Goal: Leave review/rating: Leave review/rating

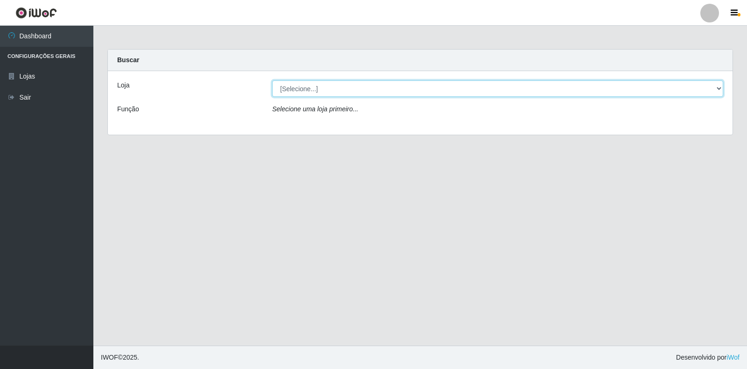
click at [717, 91] on select "[Selecione...] Atacado Vem - [STREET_ADDRESS]" at bounding box center [497, 88] width 451 height 16
click at [719, 90] on select "[Selecione...] Atacado Vem - [STREET_ADDRESS]" at bounding box center [497, 88] width 451 height 16
click at [647, 85] on select "[Selecione...] Atacado Vem - [STREET_ADDRESS]" at bounding box center [497, 88] width 451 height 16
select select "455"
click at [272, 80] on select "[Selecione...] Atacado Vem - [STREET_ADDRESS]" at bounding box center [497, 88] width 451 height 16
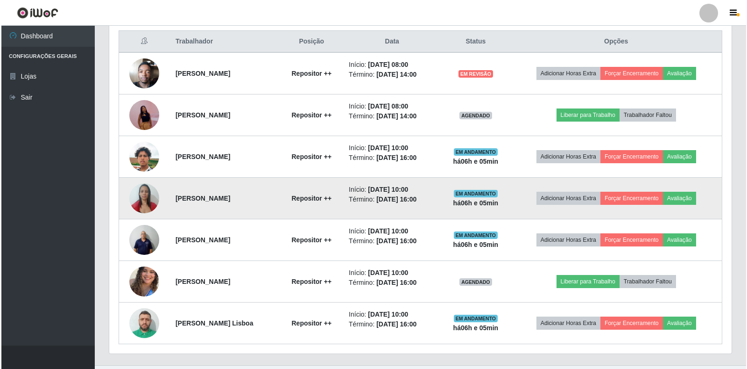
scroll to position [376, 0]
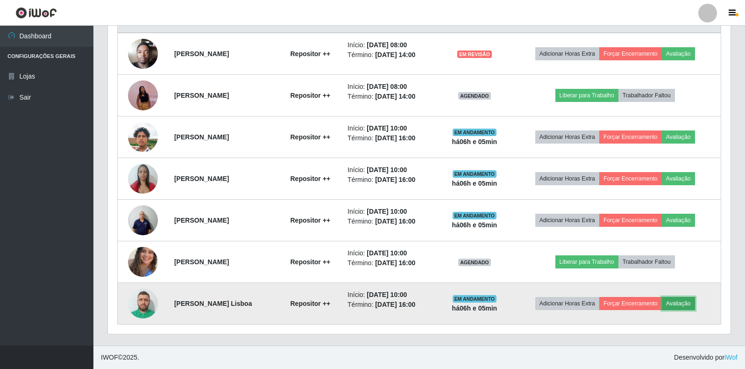
click at [689, 304] on button "Avaliação" at bounding box center [678, 303] width 33 height 13
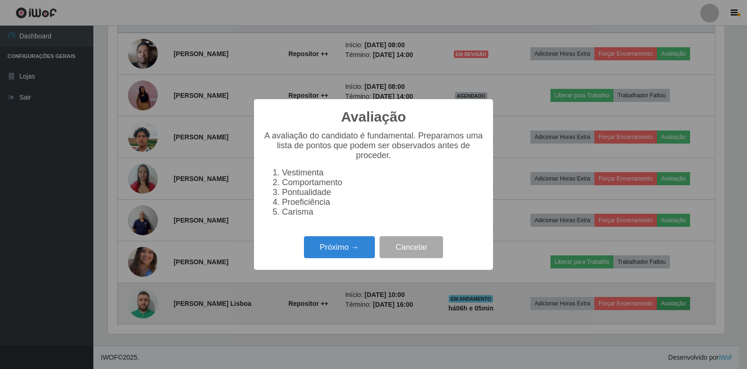
scroll to position [194, 617]
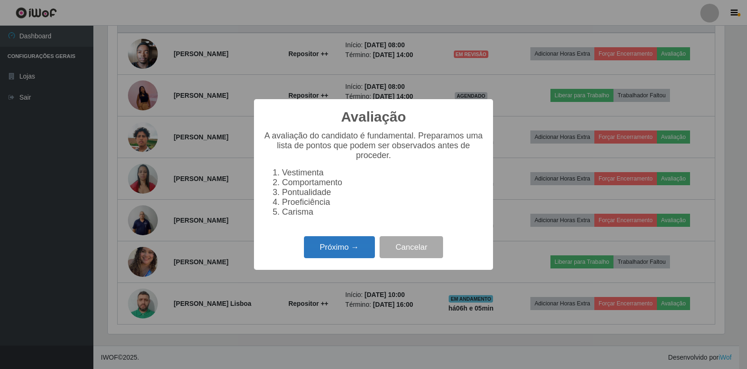
click at [343, 251] on button "Próximo →" at bounding box center [339, 247] width 71 height 22
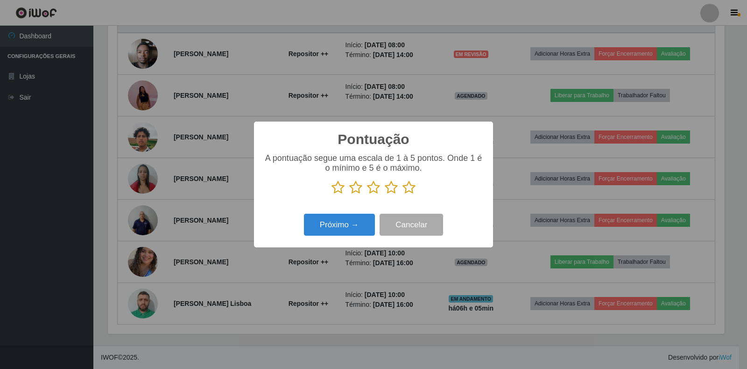
scroll to position [466903, 466480]
click at [412, 189] on icon at bounding box center [409, 187] width 13 height 14
click at [403, 194] on input "radio" at bounding box center [403, 194] width 0 height 0
click at [360, 217] on button "Próximo →" at bounding box center [339, 224] width 71 height 22
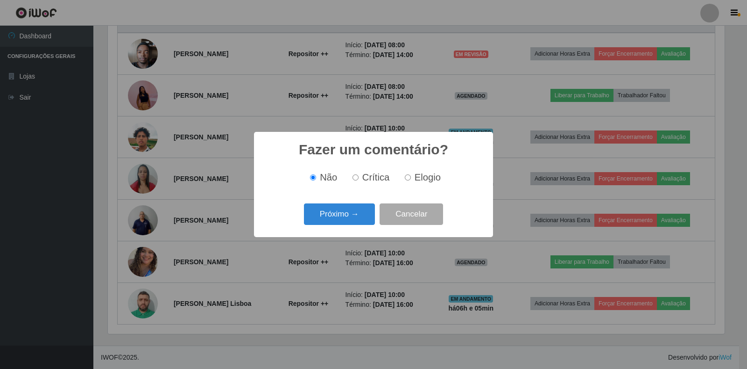
click at [408, 180] on input "Elogio" at bounding box center [408, 177] width 6 height 6
radio input "true"
click at [329, 218] on button "Próximo →" at bounding box center [339, 214] width 71 height 22
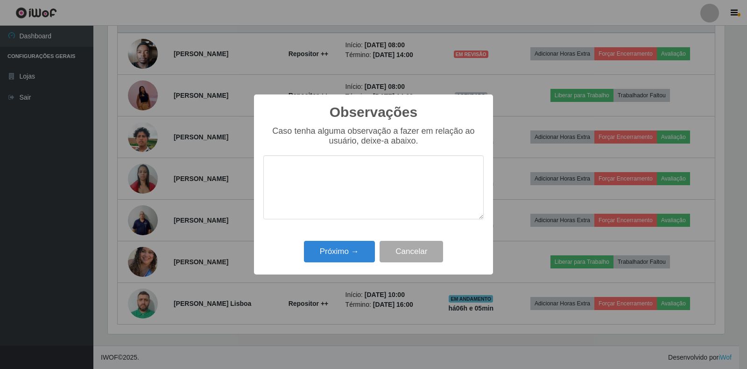
click at [369, 211] on textarea at bounding box center [373, 187] width 220 height 64
type textarea "bom trabalho"
click at [321, 254] on button "Próximo →" at bounding box center [339, 252] width 71 height 22
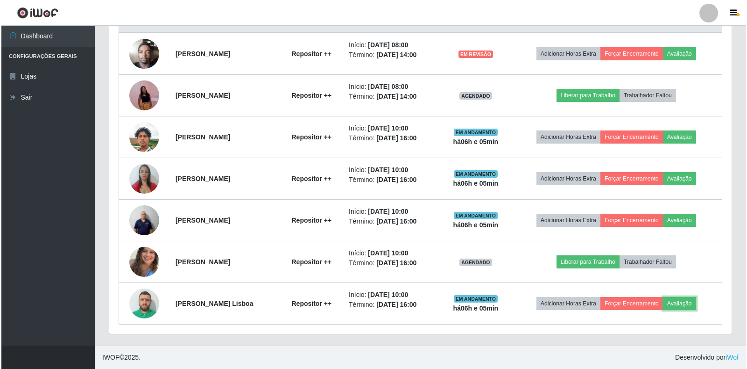
scroll to position [194, 623]
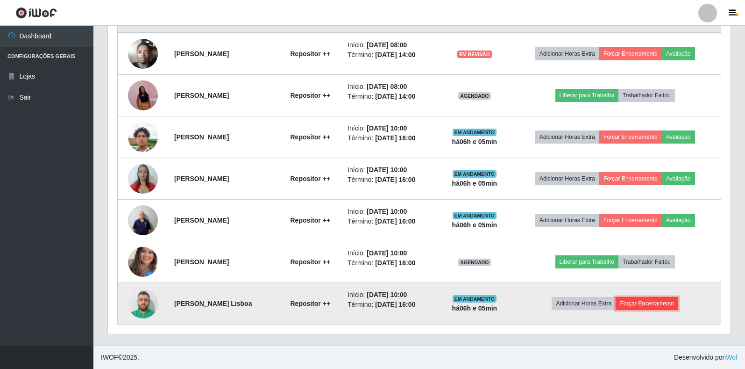
click at [651, 305] on button "Forçar Encerramento" at bounding box center [647, 303] width 63 height 13
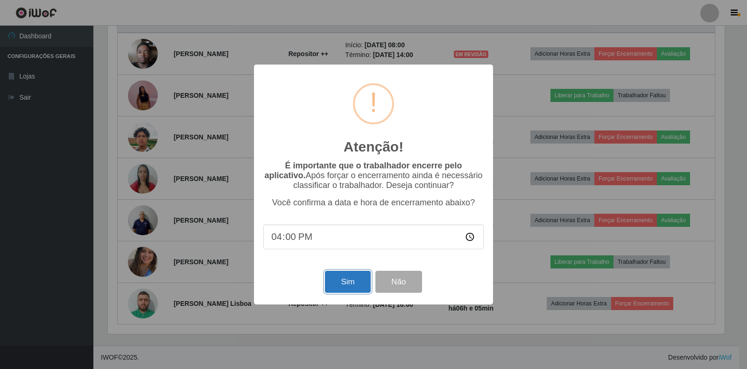
click at [334, 289] on button "Sim" at bounding box center [347, 281] width 45 height 22
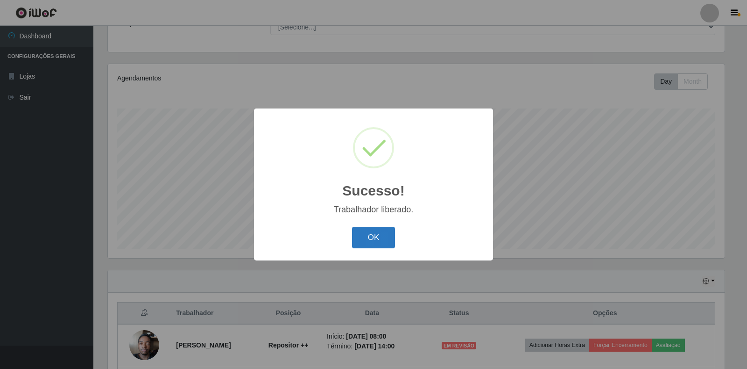
click at [376, 242] on button "OK" at bounding box center [373, 238] width 43 height 22
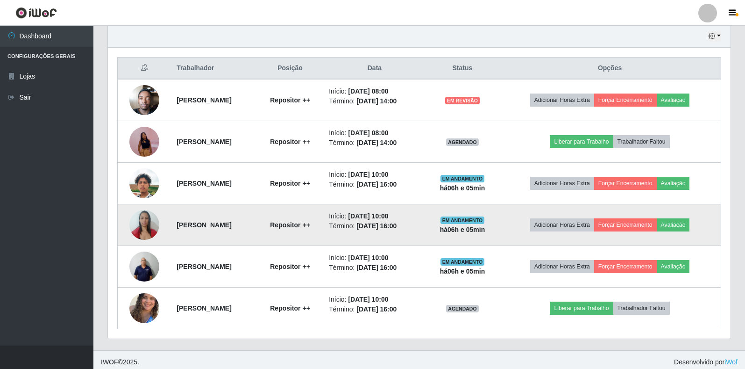
scroll to position [335, 0]
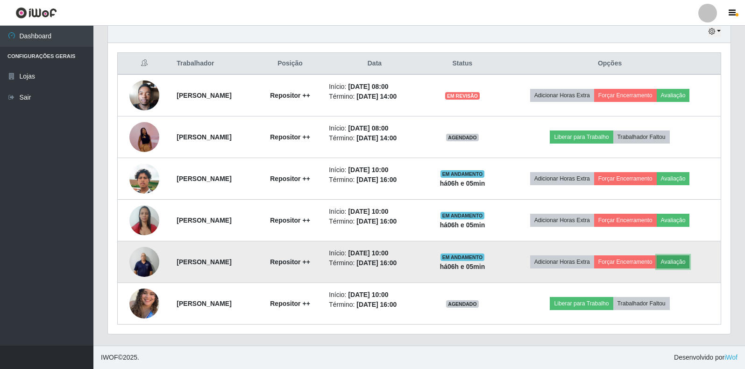
click at [690, 257] on button "Avaliação" at bounding box center [673, 261] width 33 height 13
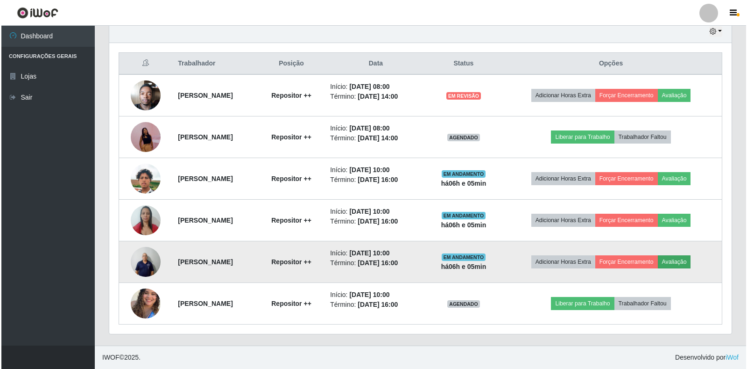
scroll to position [194, 617]
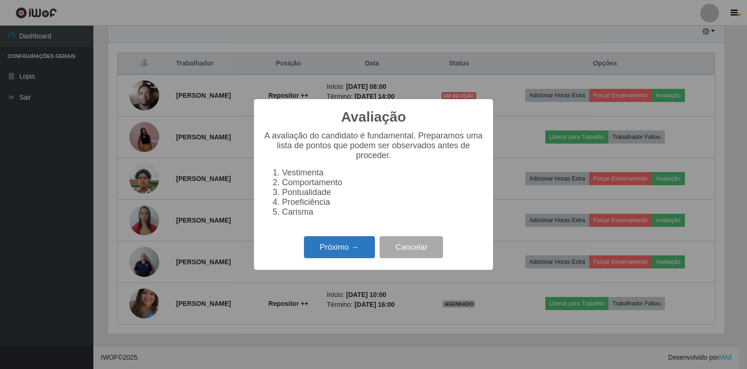
click at [337, 245] on button "Próximo →" at bounding box center [339, 247] width 71 height 22
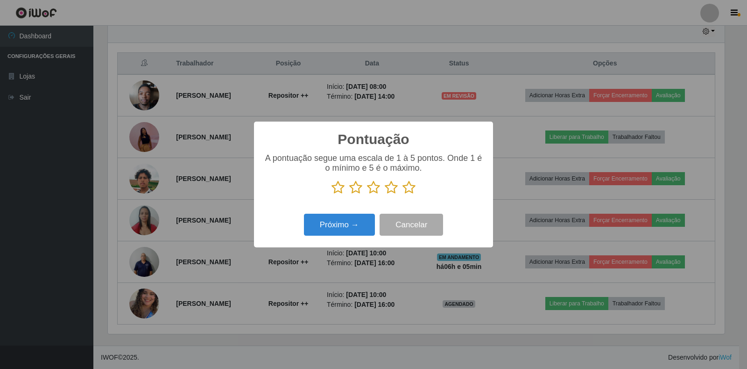
scroll to position [466903, 466480]
click at [409, 192] on icon at bounding box center [409, 187] width 13 height 14
click at [403, 194] on input "radio" at bounding box center [403, 194] width 0 height 0
click at [348, 227] on button "Próximo →" at bounding box center [339, 224] width 71 height 22
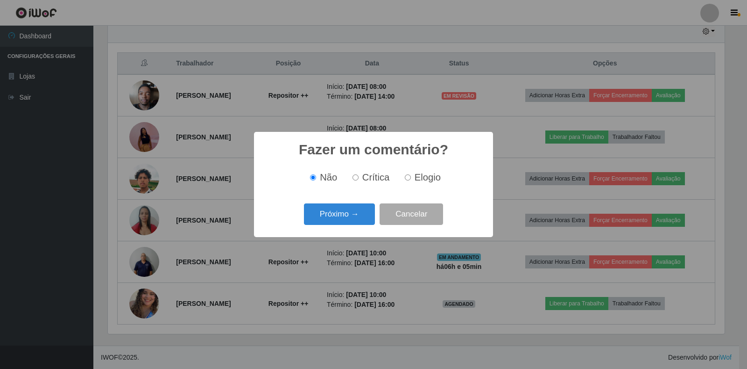
click at [415, 177] on span "Elogio" at bounding box center [428, 177] width 26 height 10
click at [411, 177] on input "Elogio" at bounding box center [408, 177] width 6 height 6
radio input "true"
click at [337, 213] on button "Próximo →" at bounding box center [339, 214] width 71 height 22
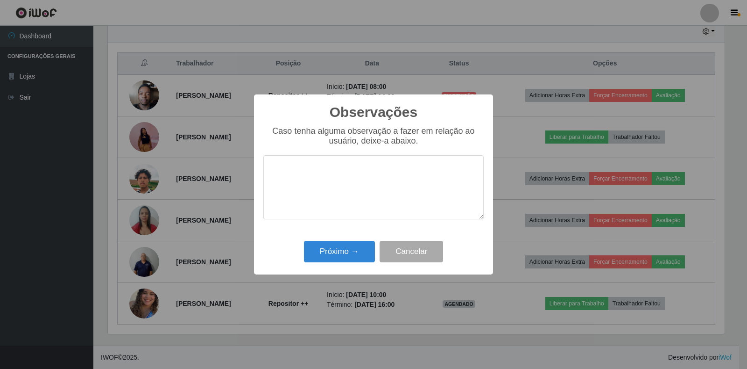
click at [346, 206] on textarea at bounding box center [373, 187] width 220 height 64
type textarea "bom trabalho"
click at [330, 253] on button "Próximo →" at bounding box center [339, 252] width 71 height 22
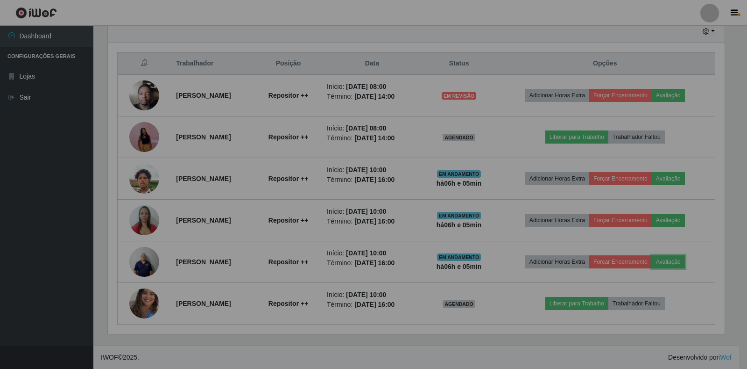
scroll to position [194, 623]
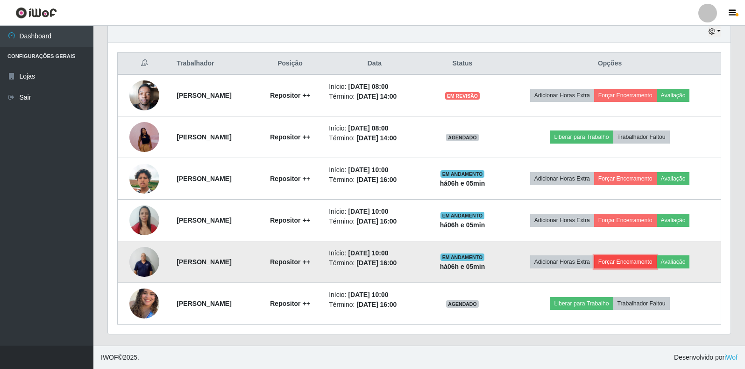
click at [641, 265] on button "Forçar Encerramento" at bounding box center [625, 261] width 63 height 13
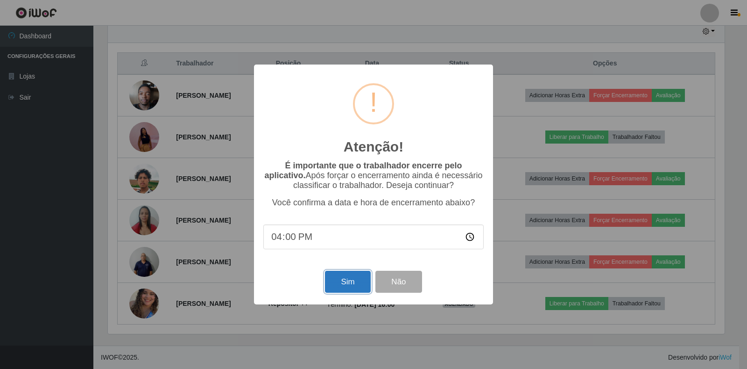
click at [336, 281] on button "Sim" at bounding box center [347, 281] width 45 height 22
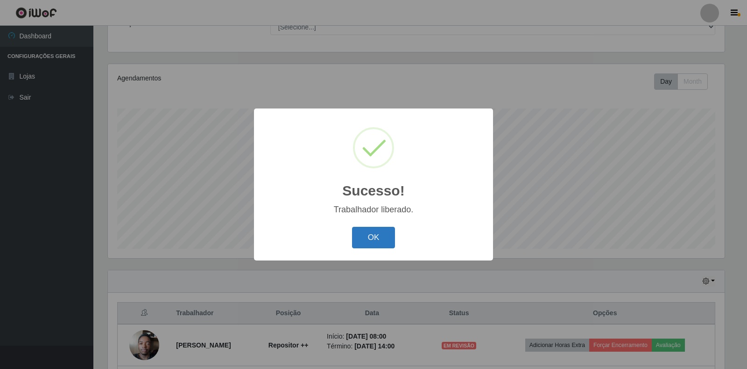
click at [376, 236] on button "OK" at bounding box center [373, 238] width 43 height 22
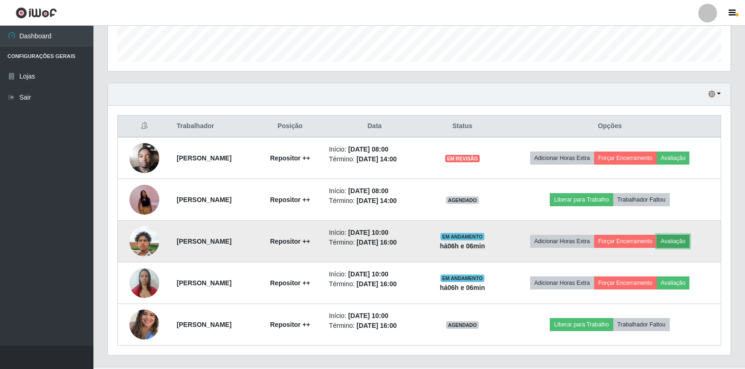
click at [689, 240] on button "Avaliação" at bounding box center [673, 240] width 33 height 13
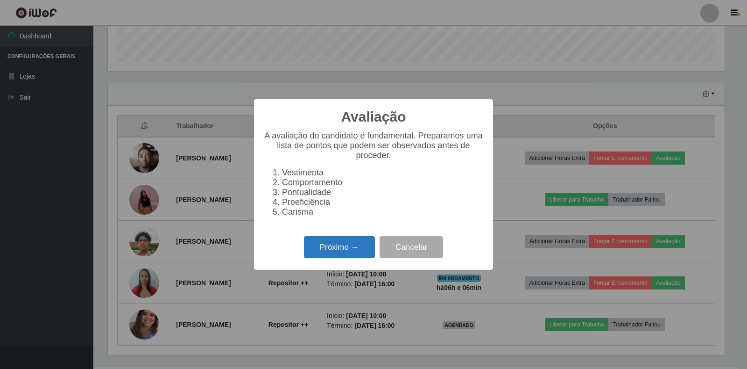
click at [354, 248] on button "Próximo →" at bounding box center [339, 247] width 71 height 22
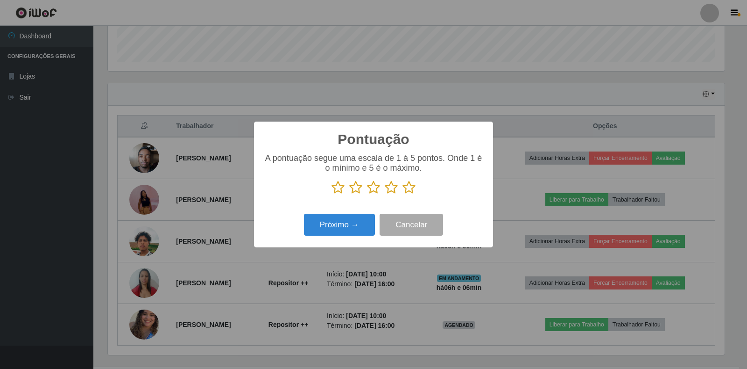
click at [412, 191] on icon at bounding box center [409, 187] width 13 height 14
click at [403, 194] on input "radio" at bounding box center [403, 194] width 0 height 0
click at [326, 225] on button "Próximo →" at bounding box center [339, 224] width 71 height 22
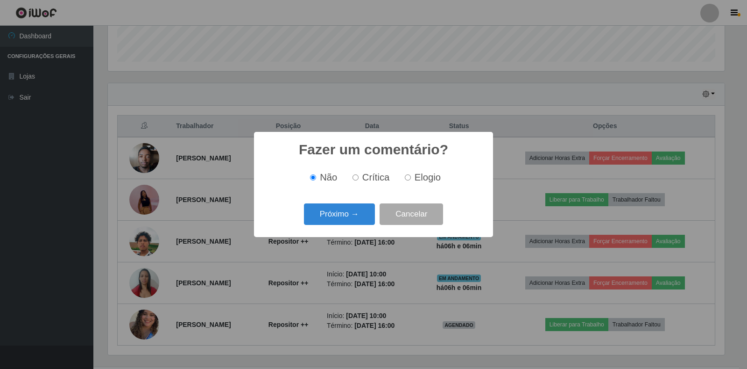
click at [405, 179] on input "Elogio" at bounding box center [408, 177] width 6 height 6
radio input "true"
click at [325, 219] on button "Próximo →" at bounding box center [339, 214] width 71 height 22
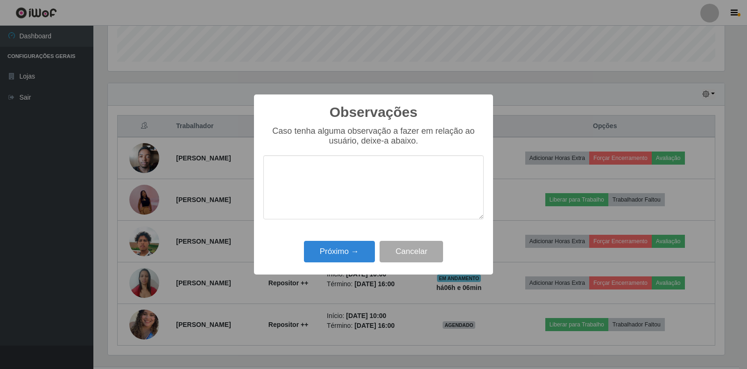
click at [338, 205] on textarea at bounding box center [373, 187] width 220 height 64
type textarea "bom trabalho"
click at [339, 257] on button "Próximo →" at bounding box center [339, 252] width 71 height 22
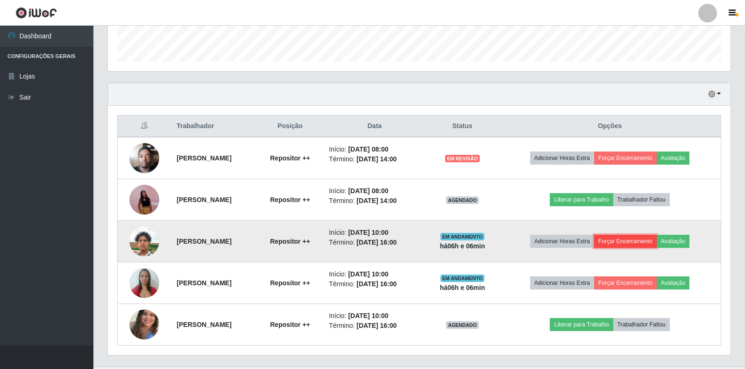
click at [643, 239] on button "Forçar Encerramento" at bounding box center [625, 240] width 63 height 13
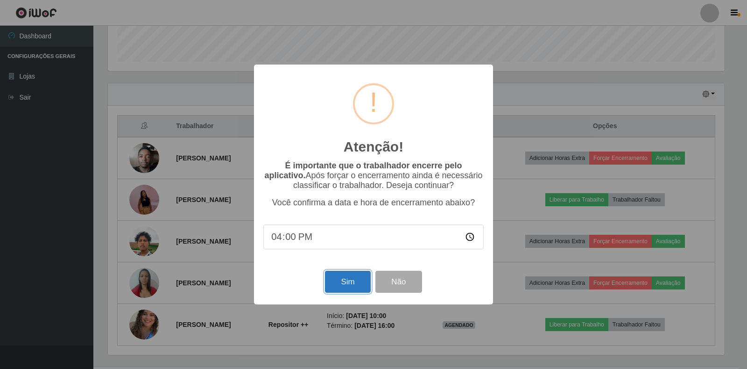
click at [360, 284] on button "Sim" at bounding box center [347, 281] width 45 height 22
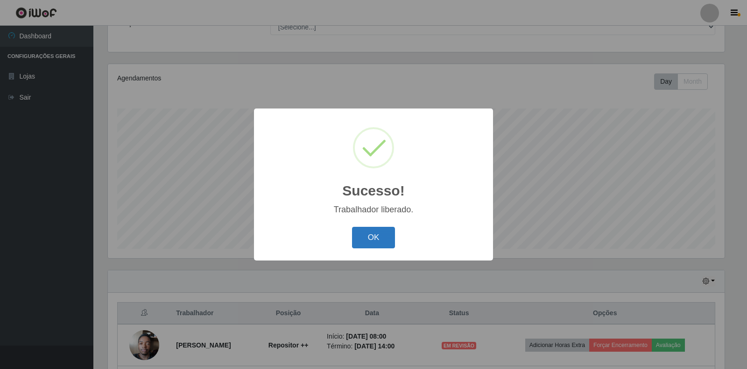
click at [375, 237] on button "OK" at bounding box center [373, 238] width 43 height 22
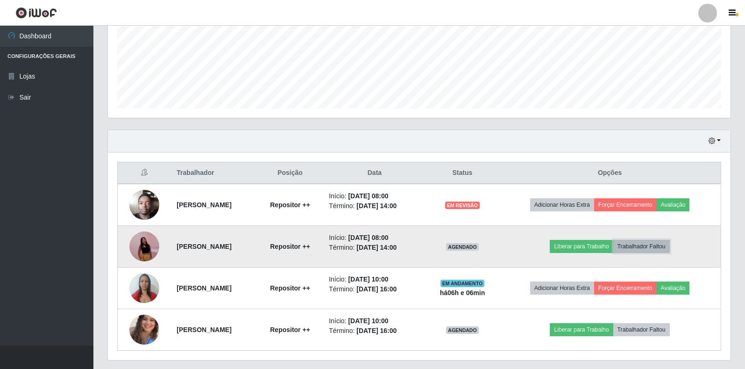
click at [651, 242] on button "Trabalhador Faltou" at bounding box center [641, 246] width 57 height 13
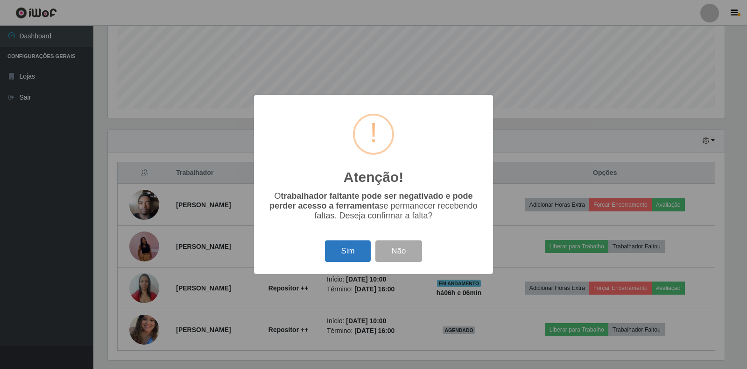
click at [353, 251] on button "Sim" at bounding box center [347, 251] width 45 height 22
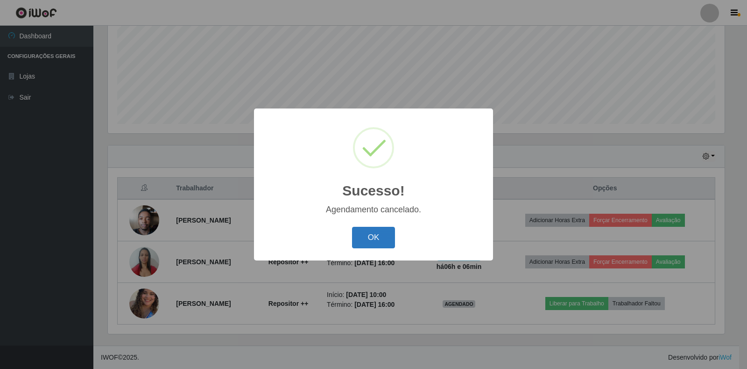
click at [374, 244] on button "OK" at bounding box center [373, 238] width 43 height 22
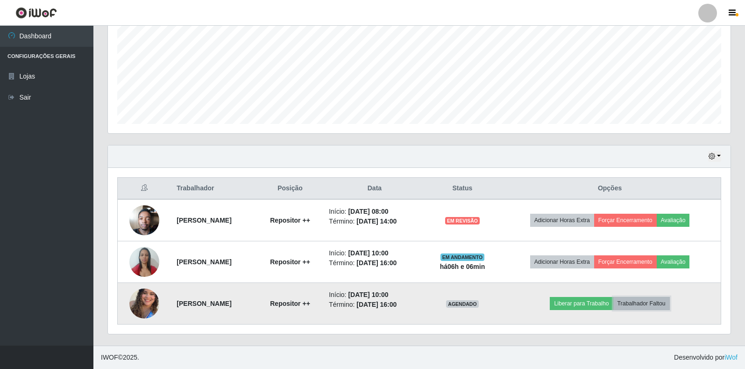
click at [648, 303] on button "Trabalhador Faltou" at bounding box center [641, 303] width 57 height 13
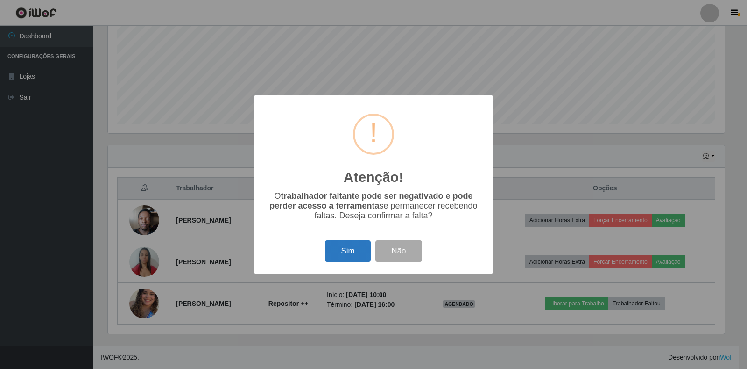
click at [342, 247] on button "Sim" at bounding box center [347, 251] width 45 height 22
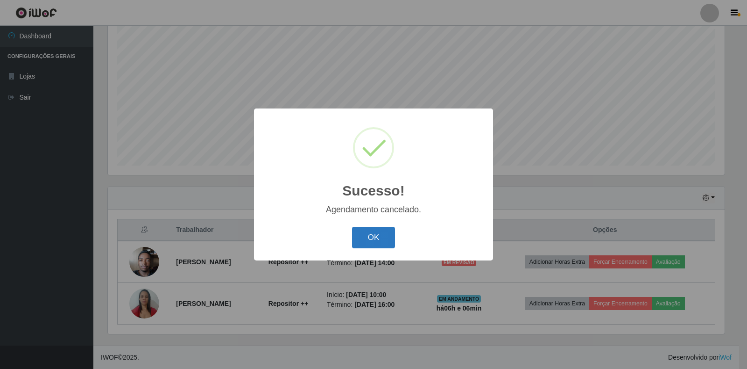
click at [353, 237] on button "OK" at bounding box center [373, 238] width 43 height 22
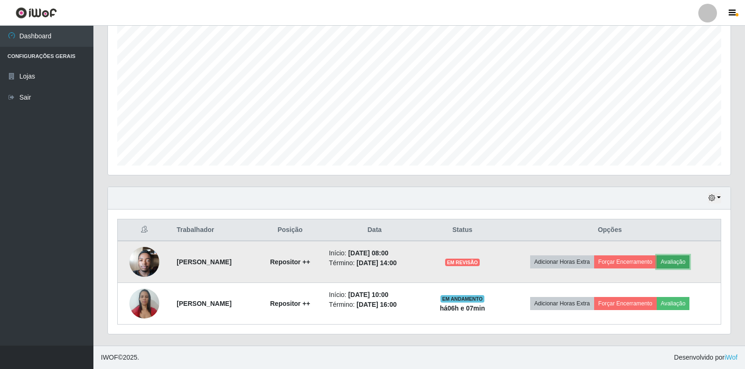
click at [690, 260] on button "Avaliação" at bounding box center [673, 261] width 33 height 13
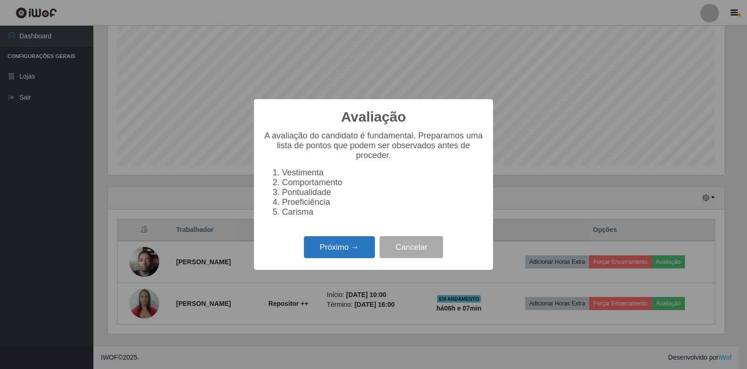
click at [349, 247] on button "Próximo →" at bounding box center [339, 247] width 71 height 22
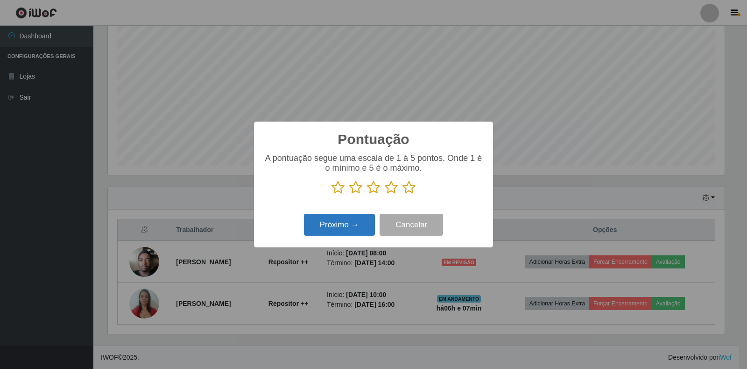
click at [352, 230] on button "Próximo →" at bounding box center [339, 224] width 71 height 22
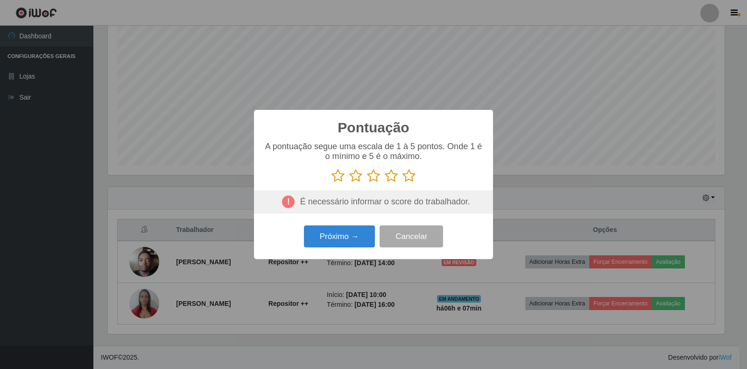
click at [393, 174] on icon at bounding box center [391, 176] width 13 height 14
click at [385, 183] on input "radio" at bounding box center [385, 183] width 0 height 0
click at [336, 247] on button "Próximo →" at bounding box center [339, 236] width 71 height 22
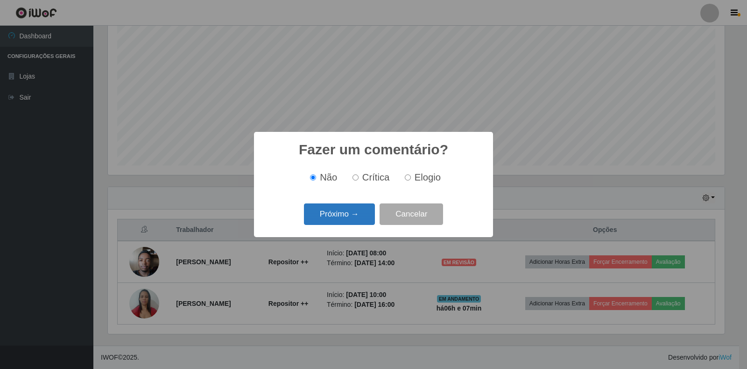
click at [352, 211] on button "Próximo →" at bounding box center [339, 214] width 71 height 22
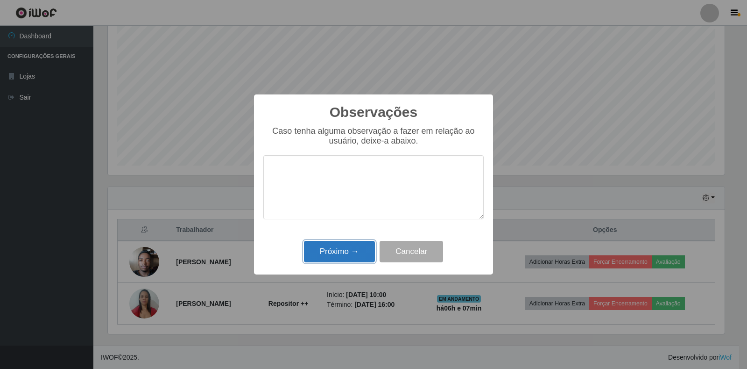
click at [348, 248] on button "Próximo →" at bounding box center [339, 252] width 71 height 22
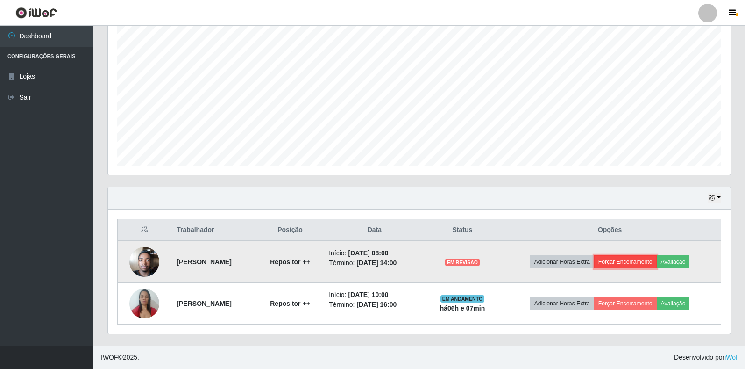
click at [643, 260] on button "Forçar Encerramento" at bounding box center [625, 261] width 63 height 13
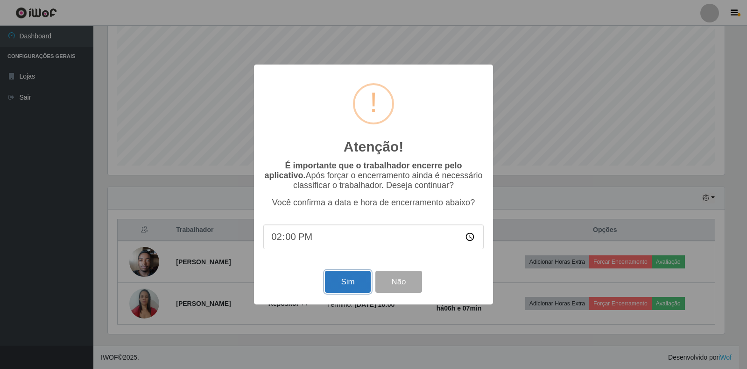
click at [335, 288] on button "Sim" at bounding box center [347, 281] width 45 height 22
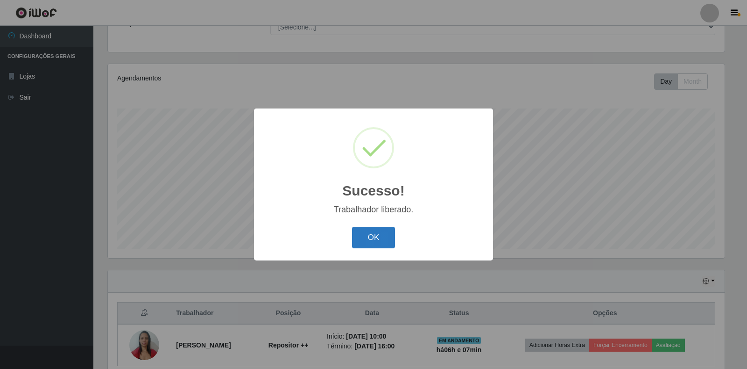
click at [386, 245] on button "OK" at bounding box center [373, 238] width 43 height 22
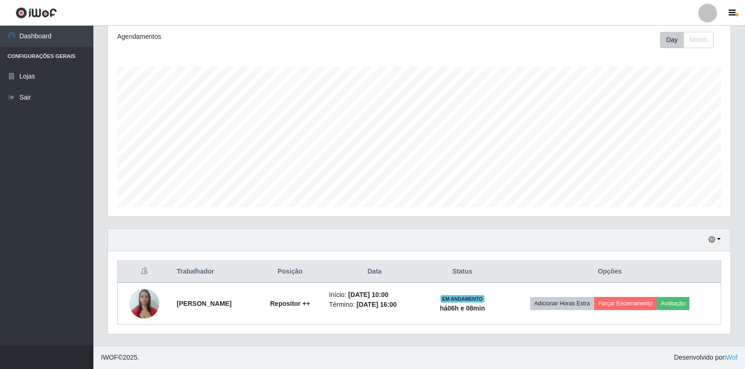
drag, startPoint x: 454, startPoint y: 314, endPoint x: 270, endPoint y: 233, distance: 201.2
click at [270, 233] on div "Hoje 1 dia 3 dias 1 Semana Não encerrados" at bounding box center [419, 239] width 623 height 22
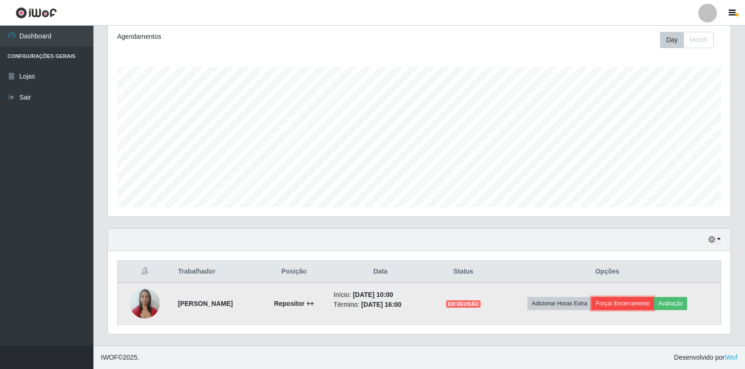
click at [630, 305] on button "Forçar Encerramento" at bounding box center [622, 303] width 63 height 13
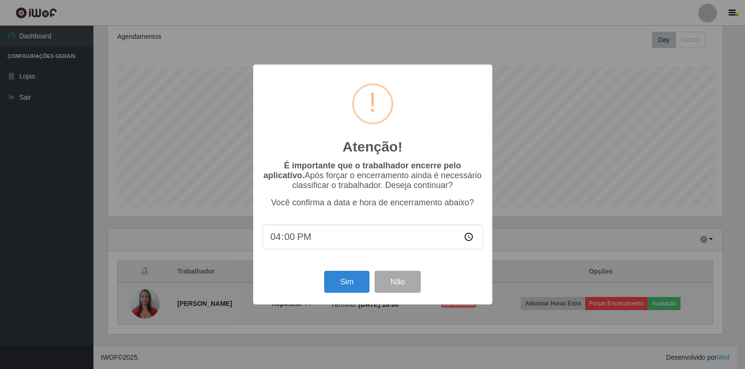
scroll to position [194, 617]
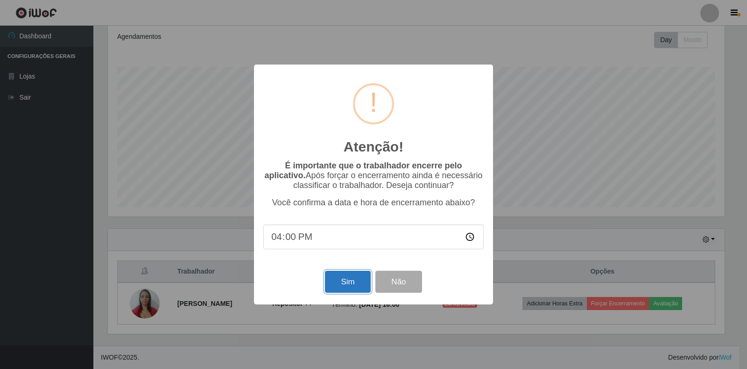
click at [364, 291] on button "Sim" at bounding box center [347, 281] width 45 height 22
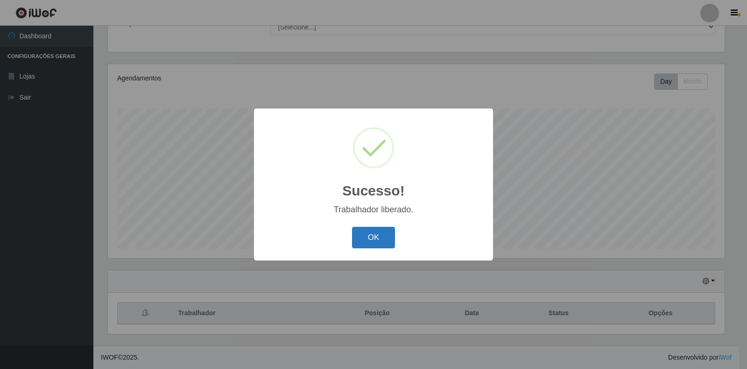
click at [374, 240] on button "OK" at bounding box center [373, 238] width 43 height 22
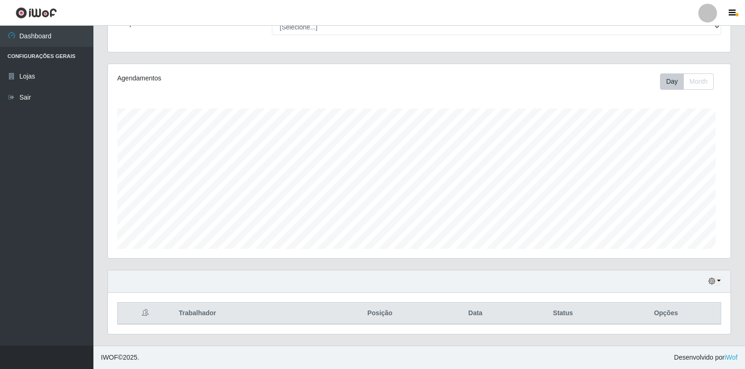
scroll to position [194, 623]
